Goal: Information Seeking & Learning: Check status

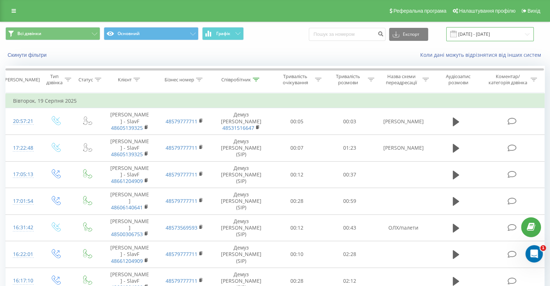
click at [476, 30] on input "[DATE] - [DATE]" at bounding box center [490, 34] width 88 height 14
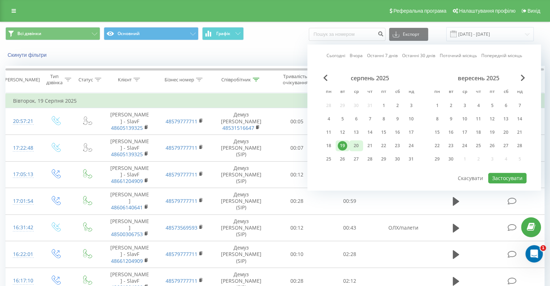
click at [360, 143] on div "20" at bounding box center [356, 145] width 9 height 9
click at [501, 177] on button "Застосувати" at bounding box center [507, 178] width 38 height 10
type input "[DATE] - [DATE]"
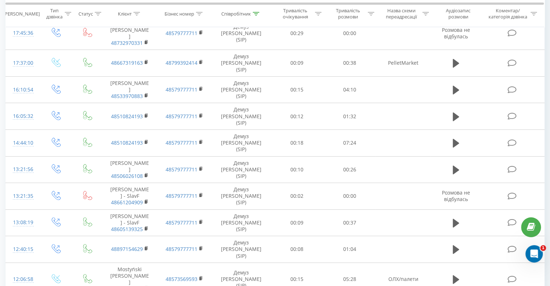
scroll to position [149, 0]
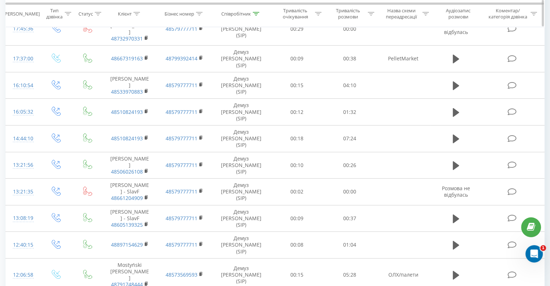
click at [258, 11] on div at bounding box center [256, 13] width 7 height 6
click at [227, 63] on input "[PERSON_NAME]" at bounding box center [241, 65] width 64 height 13
click at [250, 75] on span "OK" at bounding box center [257, 79] width 20 height 11
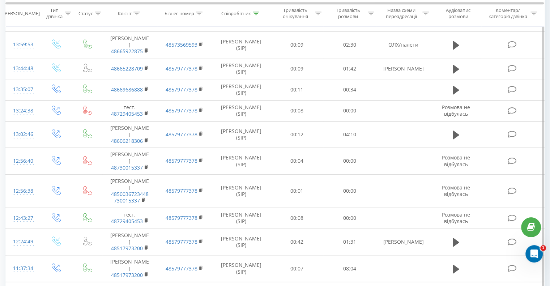
scroll to position [715, 0]
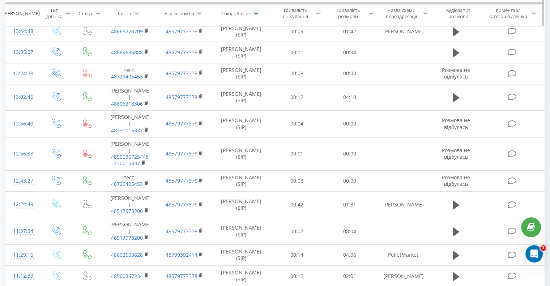
click at [256, 18] on th "Співробітник" at bounding box center [241, 13] width 59 height 27
click at [254, 14] on icon at bounding box center [256, 14] width 7 height 4
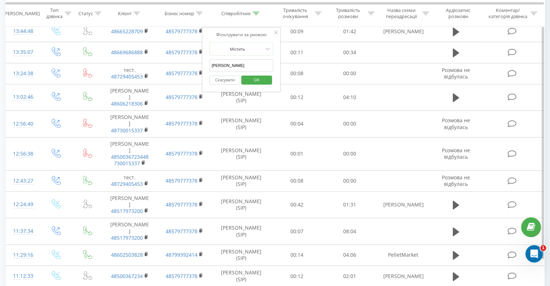
click at [239, 65] on input "[PERSON_NAME]" at bounding box center [241, 65] width 64 height 13
click at [246, 76] on button "OK" at bounding box center [256, 80] width 31 height 9
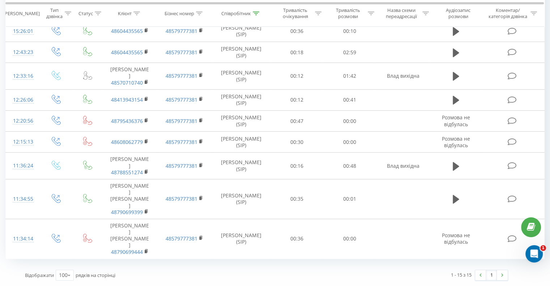
scroll to position [193, 0]
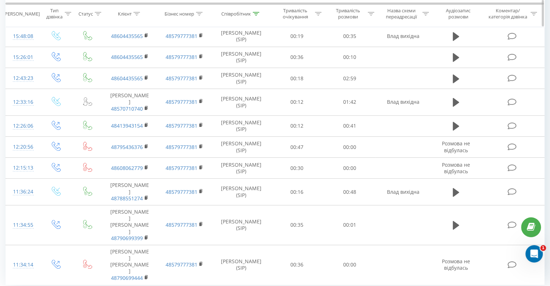
click at [256, 8] on th "Співробітник" at bounding box center [241, 13] width 59 height 27
click at [256, 12] on icon at bounding box center [256, 14] width 7 height 4
click at [234, 65] on input "[PERSON_NAME]" at bounding box center [241, 65] width 64 height 13
click at [250, 79] on span "OK" at bounding box center [257, 79] width 20 height 11
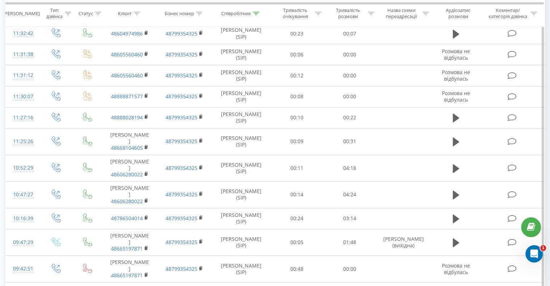
scroll to position [936, 0]
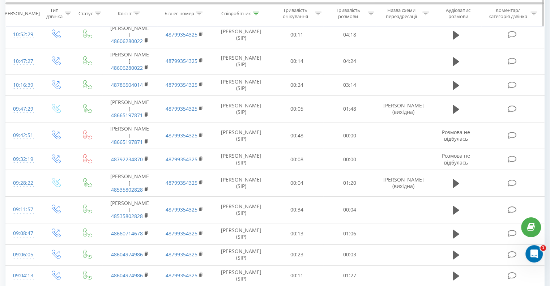
click at [257, 12] on icon at bounding box center [256, 14] width 7 height 4
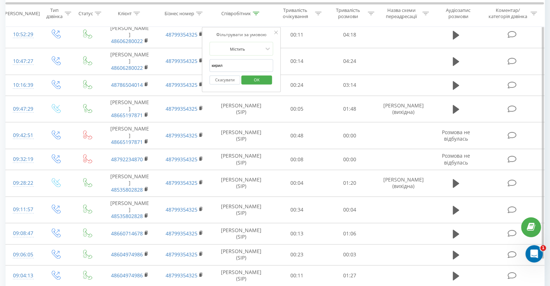
click at [232, 66] on input "кирил" at bounding box center [241, 65] width 64 height 13
type input "[PERSON_NAME]"
click at [247, 80] on span "OK" at bounding box center [257, 79] width 20 height 11
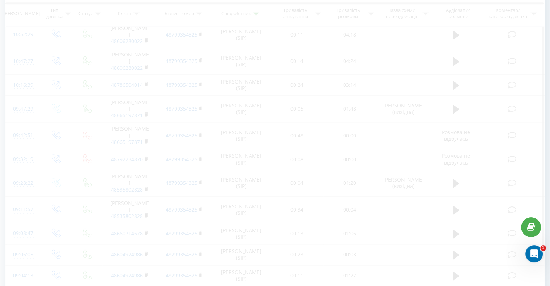
scroll to position [710, 0]
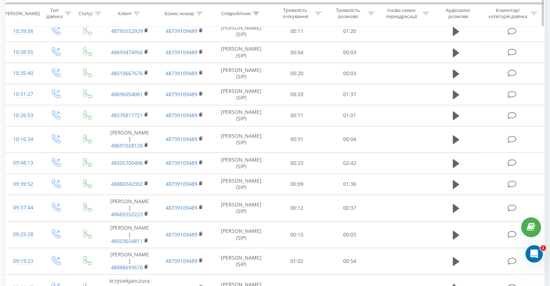
click at [370, 16] on div at bounding box center [371, 13] width 7 height 6
click at [346, 46] on div at bounding box center [345, 48] width 51 height 7
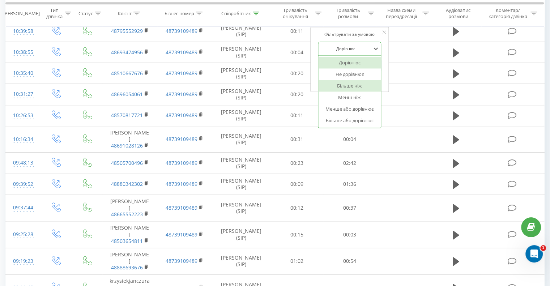
click at [344, 86] on div "Більше ніж" at bounding box center [349, 86] width 63 height 12
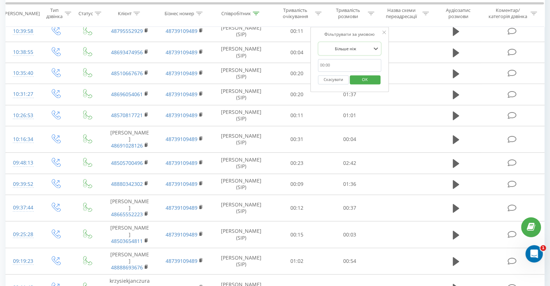
click at [339, 67] on input "text" at bounding box center [350, 65] width 64 height 13
type input "00:15"
click at [360, 79] on span "OK" at bounding box center [365, 79] width 20 height 11
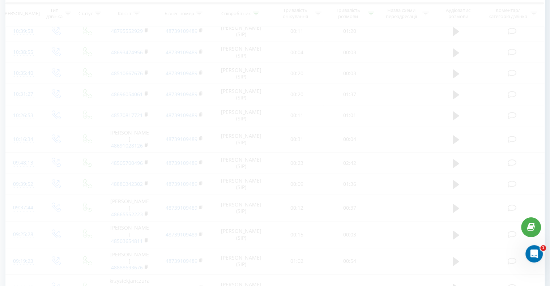
scroll to position [390, 0]
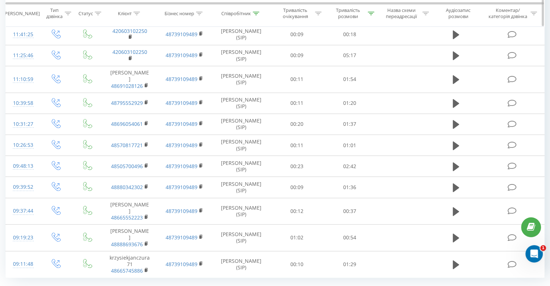
click at [256, 16] on div at bounding box center [256, 13] width 7 height 6
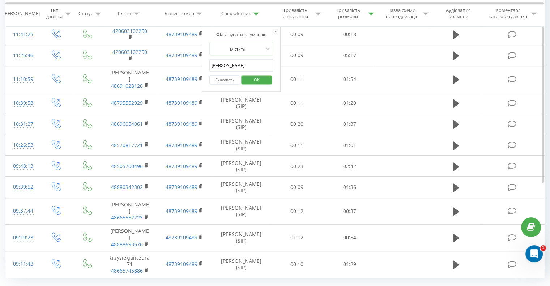
click at [237, 62] on input "[PERSON_NAME]" at bounding box center [241, 65] width 64 height 13
click at [216, 65] on input "Дмитрок" at bounding box center [241, 65] width 64 height 13
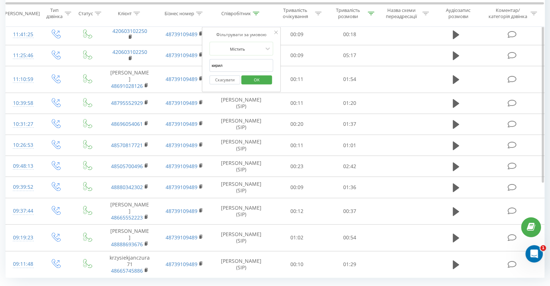
click at [253, 78] on span "OK" at bounding box center [257, 79] width 20 height 11
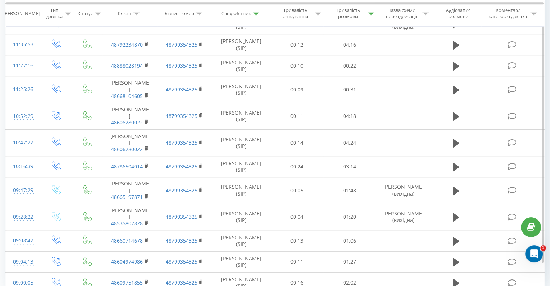
scroll to position [495, 0]
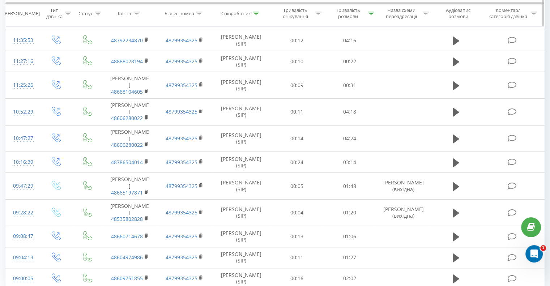
click at [251, 10] on th "Співробітник" at bounding box center [241, 13] width 59 height 27
click at [255, 12] on icon at bounding box center [256, 14] width 7 height 4
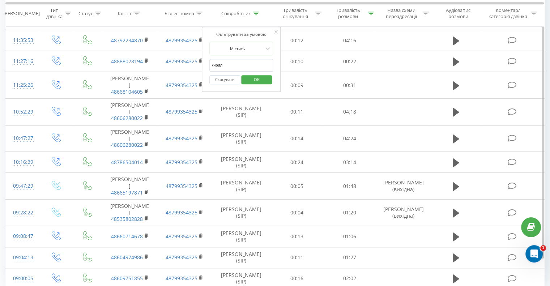
click at [233, 66] on input "кирил" at bounding box center [241, 65] width 64 height 13
click at [254, 81] on span "OK" at bounding box center [257, 79] width 20 height 11
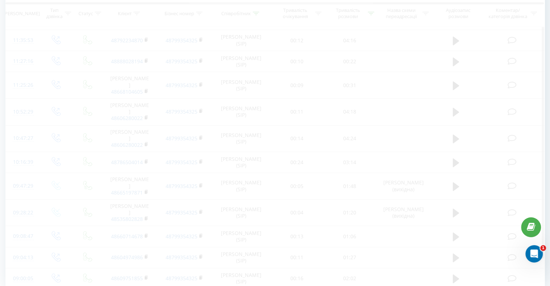
scroll to position [22, 0]
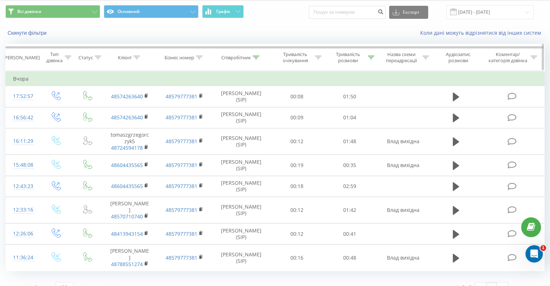
click at [252, 58] on div "Співробітник" at bounding box center [240, 58] width 38 height 6
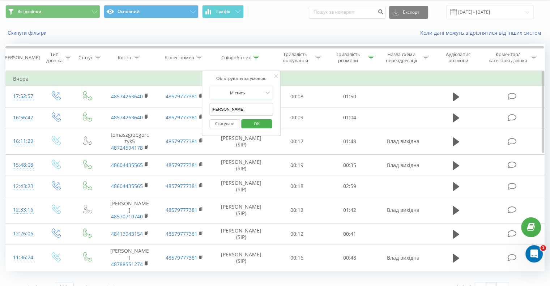
click at [246, 107] on input "[PERSON_NAME]" at bounding box center [241, 109] width 64 height 13
click at [250, 122] on span "OK" at bounding box center [257, 123] width 20 height 11
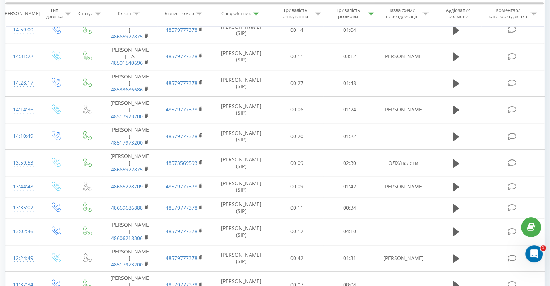
scroll to position [482, 0]
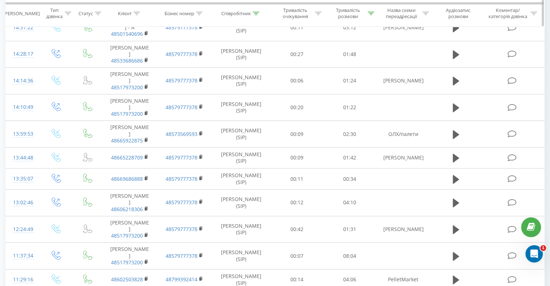
click at [254, 13] on icon at bounding box center [256, 14] width 7 height 4
click at [247, 63] on input "[PERSON_NAME]" at bounding box center [241, 65] width 64 height 13
type input "[PERSON_NAME]"
click at [254, 79] on span "OK" at bounding box center [257, 79] width 20 height 11
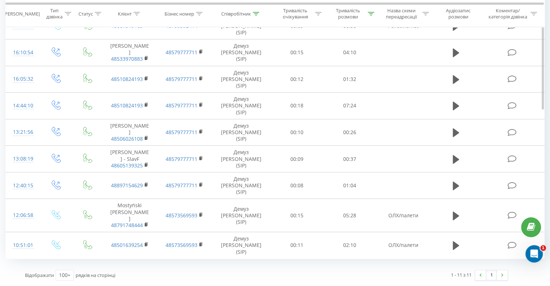
scroll to position [96, 0]
